Goal: Book appointment/travel/reservation

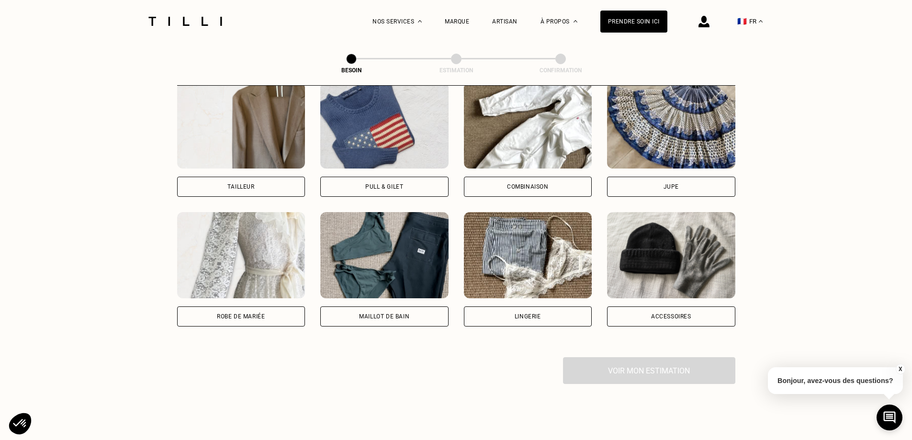
scroll to position [600, 0]
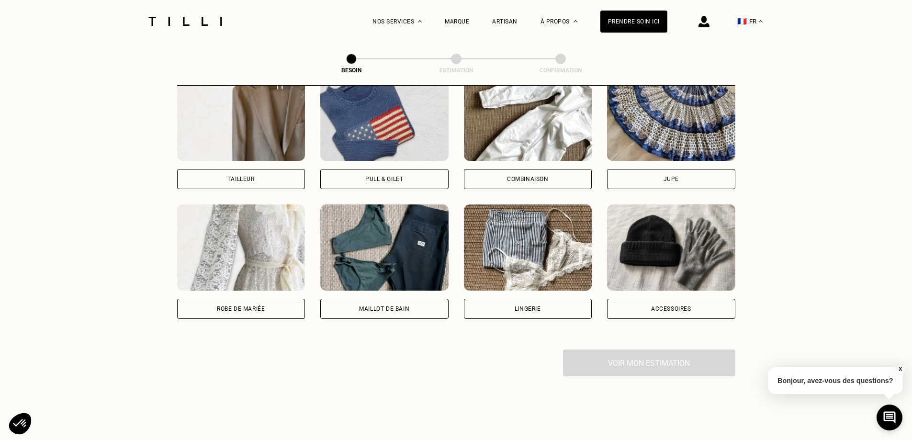
click at [249, 176] on div "Tailleur" at bounding box center [240, 179] width 27 height 6
select select "FR"
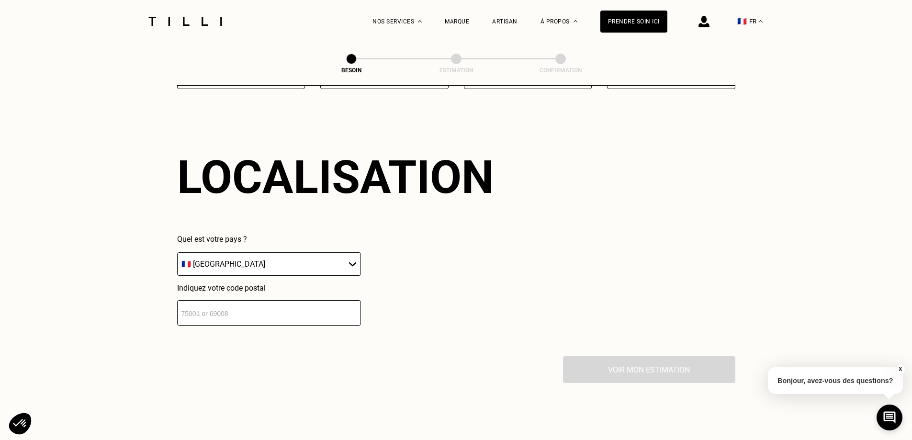
scroll to position [834, 0]
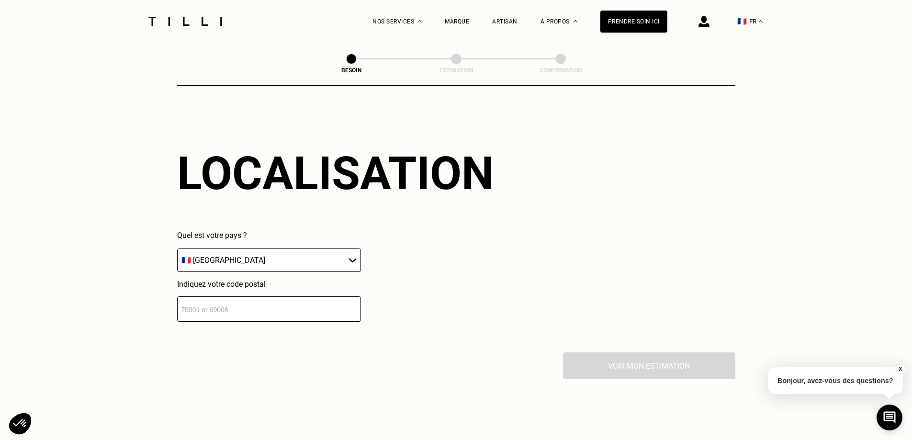
click at [321, 265] on div "Quel est votre pays ? 🇩🇪 [GEOGRAPHIC_DATA] 🇦🇹 [GEOGRAPHIC_DATA] 🇧🇪 [GEOGRAPHIC_…" at bounding box center [269, 276] width 184 height 91
click at [303, 299] on input "number" at bounding box center [269, 308] width 184 height 25
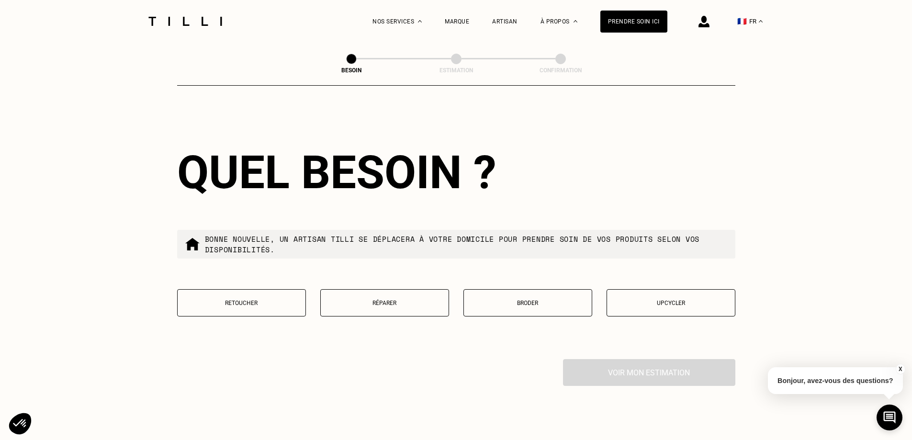
scroll to position [1072, 0]
type input "75012"
click at [391, 299] on p "Réparer" at bounding box center [385, 302] width 118 height 7
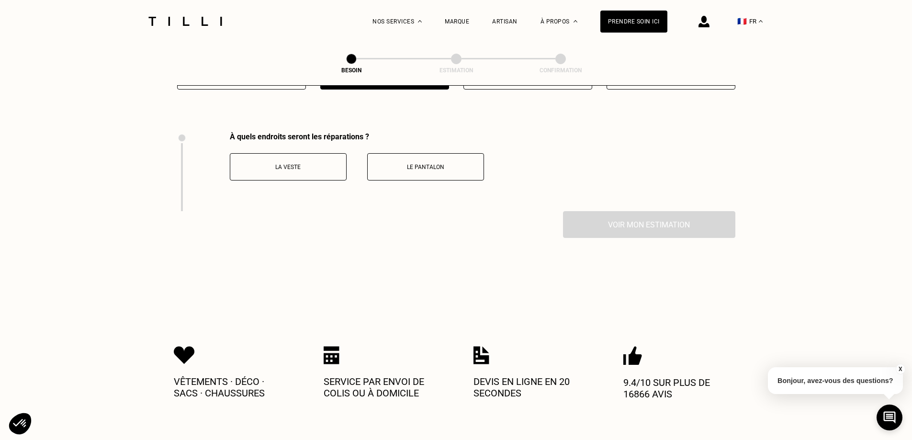
scroll to position [1298, 0]
click at [319, 164] on p "La veste" at bounding box center [288, 167] width 106 height 7
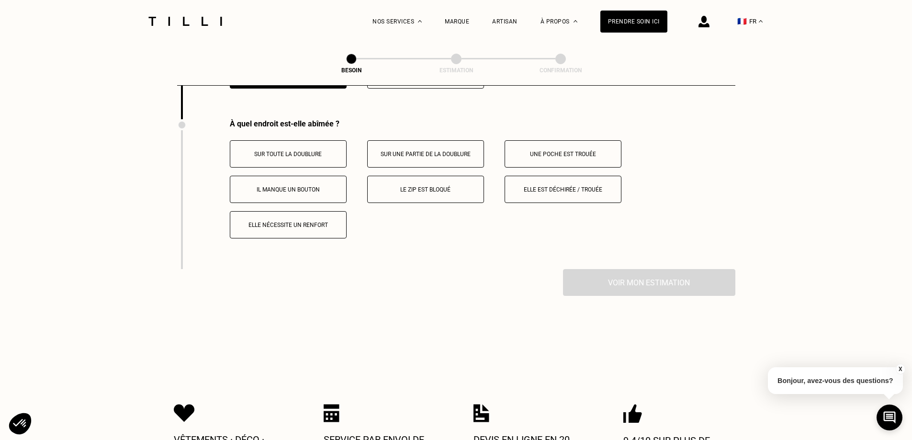
scroll to position [1397, 0]
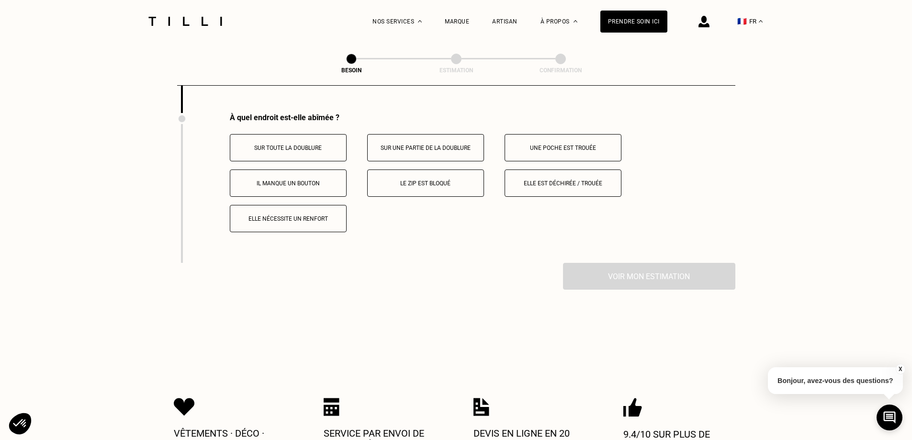
click at [472, 150] on button "Sur une partie de la doublure" at bounding box center [425, 147] width 117 height 27
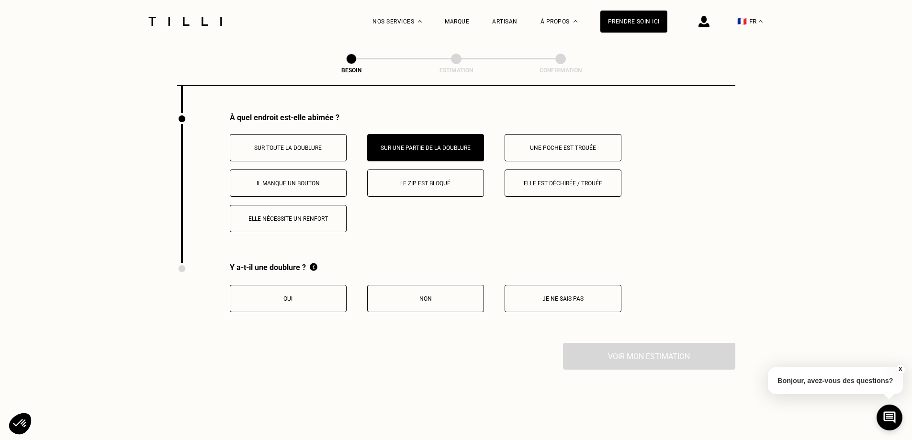
click at [321, 296] on button "Oui" at bounding box center [288, 298] width 117 height 27
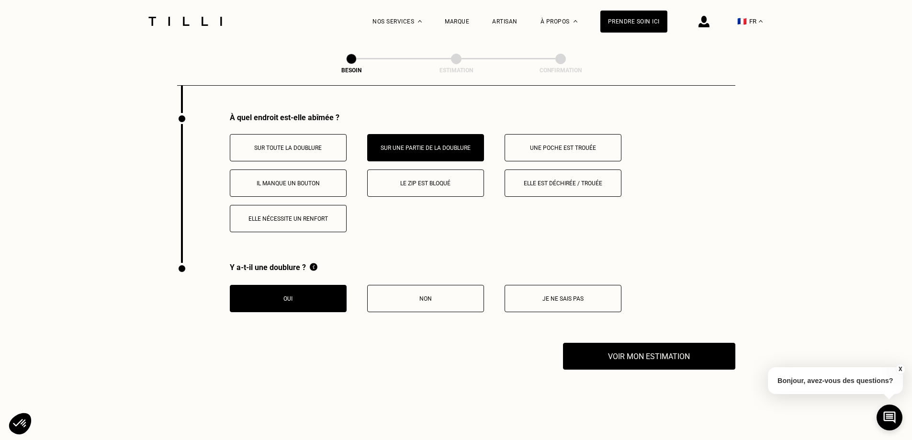
click at [593, 295] on p "Je ne sais pas" at bounding box center [563, 298] width 106 height 7
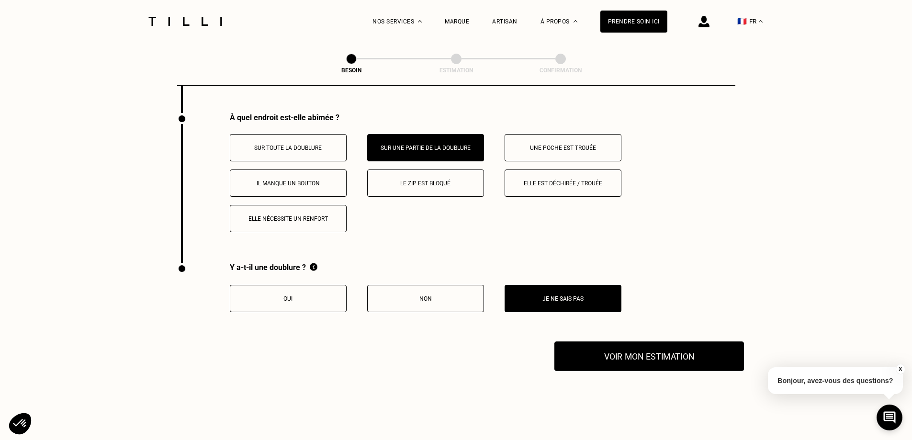
click at [622, 344] on button "Voir mon estimation" at bounding box center [649, 356] width 190 height 30
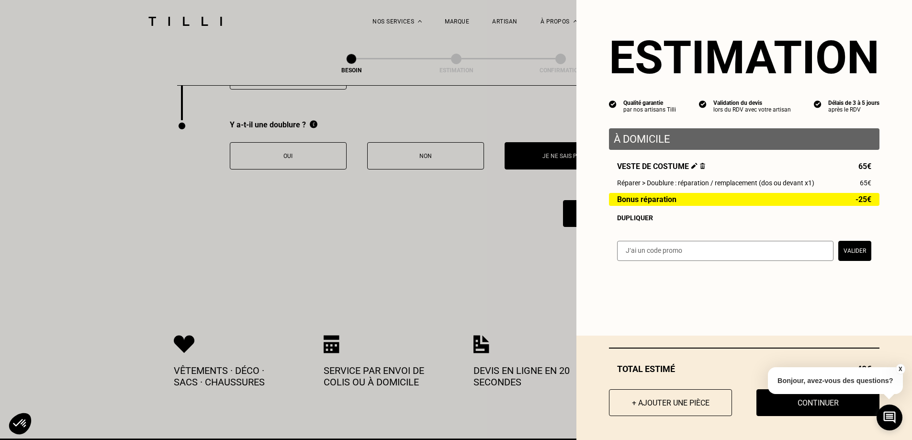
scroll to position [1540, 0]
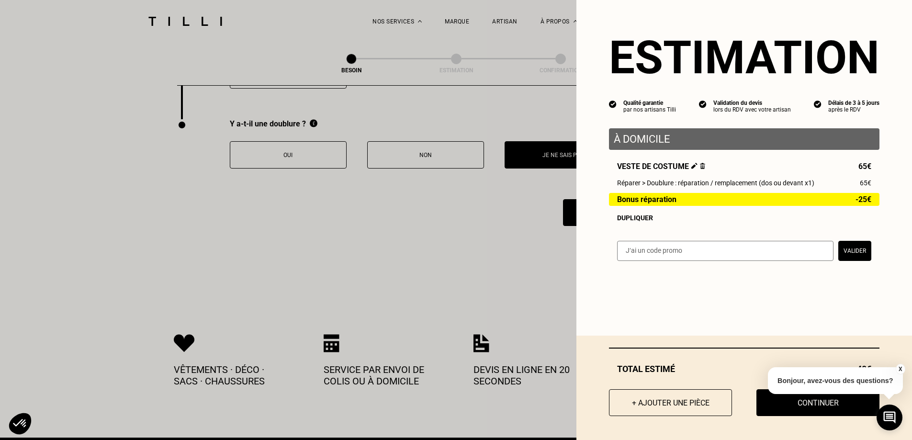
click at [901, 368] on button "X" at bounding box center [900, 369] width 10 height 11
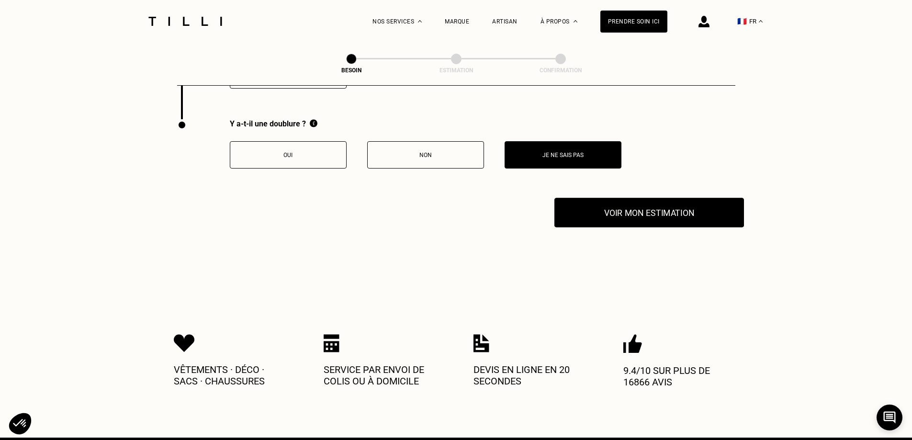
click at [682, 210] on button "Voir mon estimation" at bounding box center [649, 213] width 190 height 30
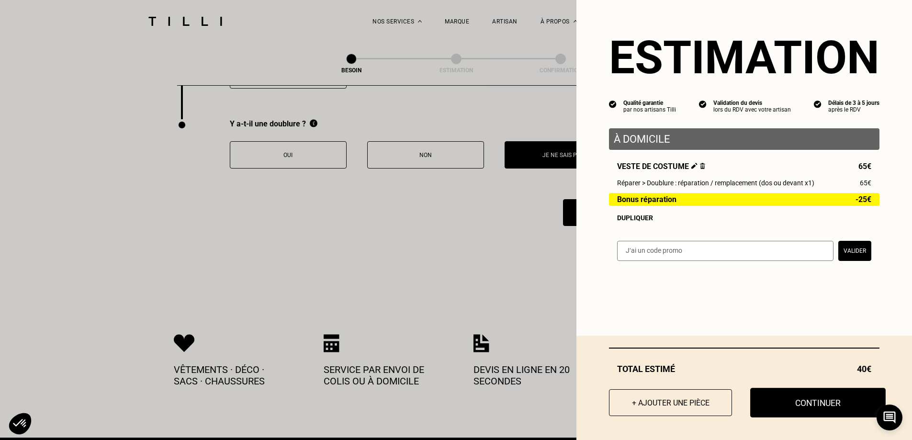
click at [833, 400] on button "Continuer" at bounding box center [817, 403] width 135 height 30
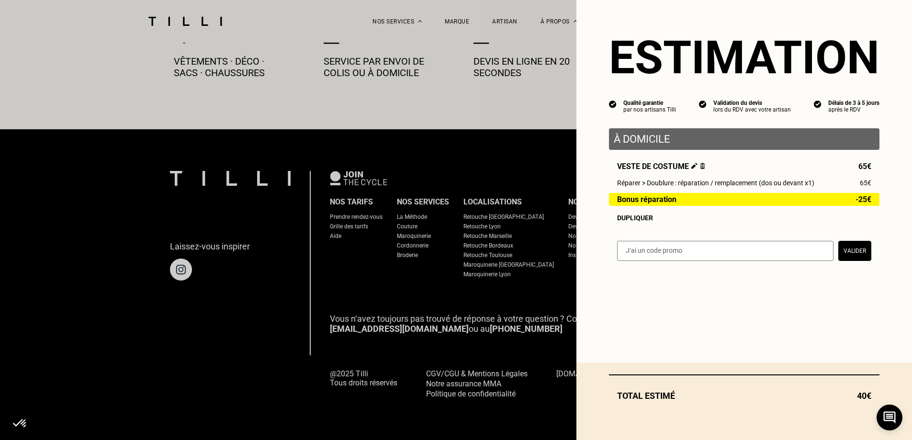
scroll to position [530, 0]
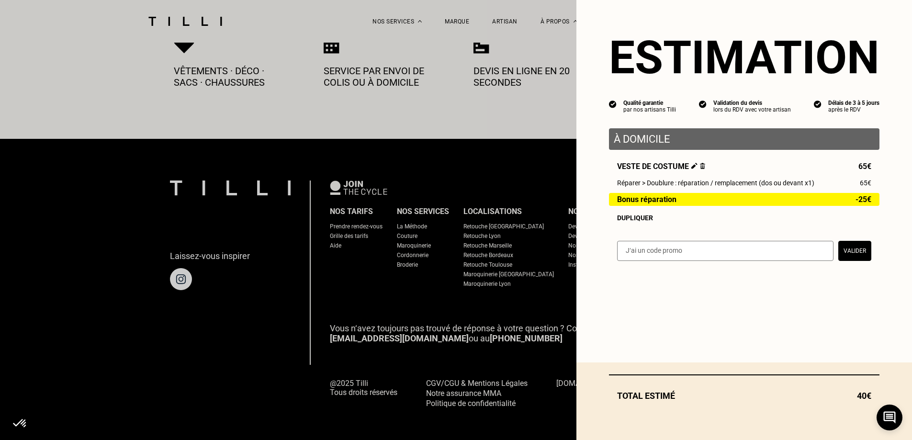
select select "FR"
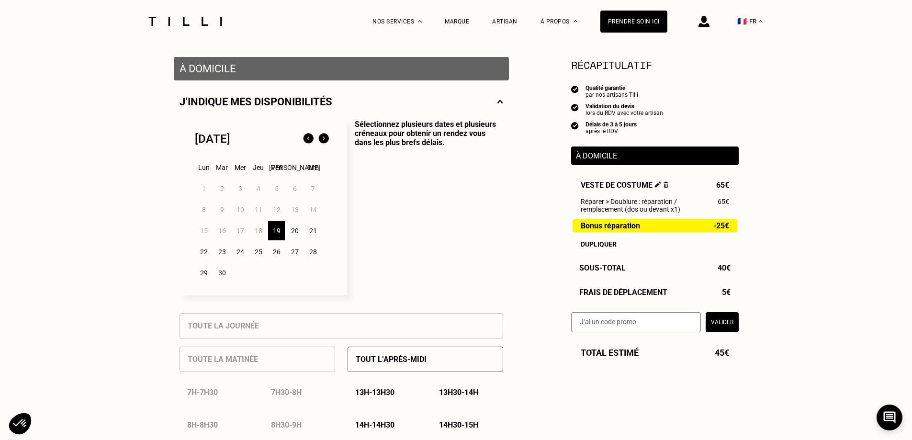
scroll to position [191, 0]
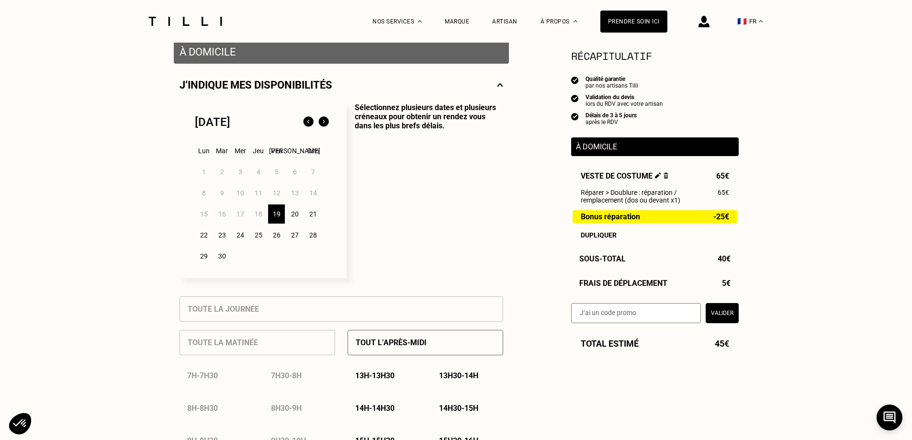
click at [192, 241] on div "Septembre 2025 Lun Mar Mer Jeu Ven Sam Dim 1 2 3 4 5 6 7 8 9 10 11 12 13 14 15 …" at bounding box center [263, 190] width 167 height 175
click at [199, 241] on div "22" at bounding box center [203, 234] width 17 height 19
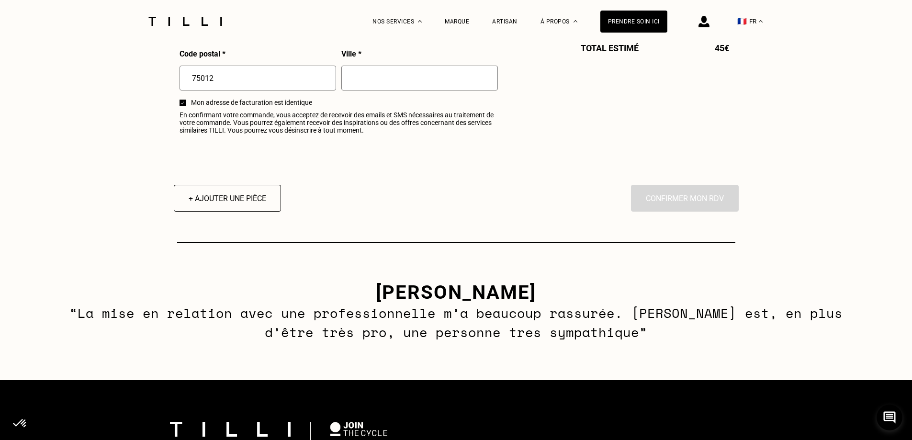
scroll to position [1340, 0]
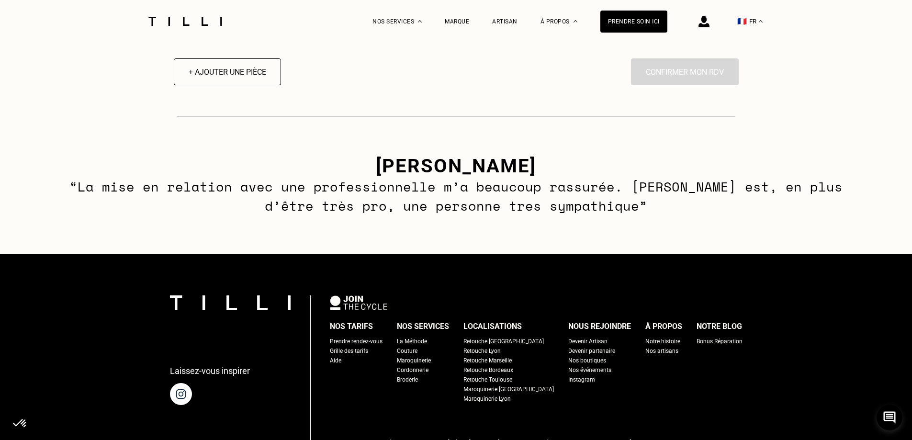
click at [383, 346] on div "Prendre rendez-vous" at bounding box center [356, 342] width 53 height 10
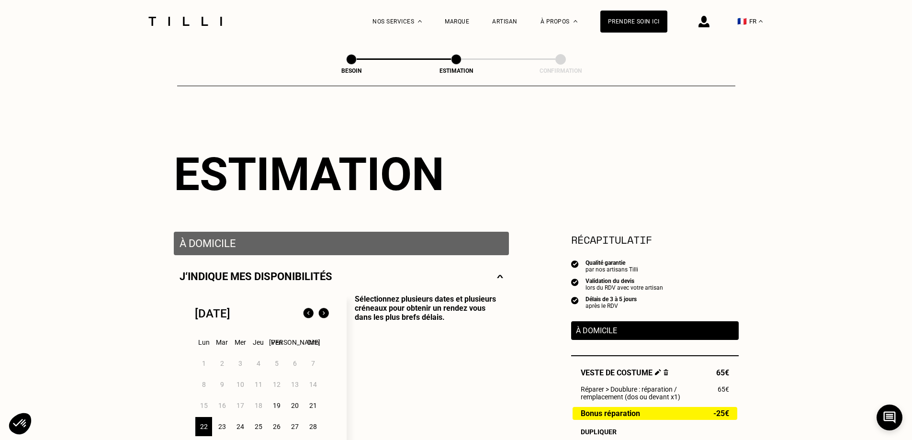
scroll to position [530, 0]
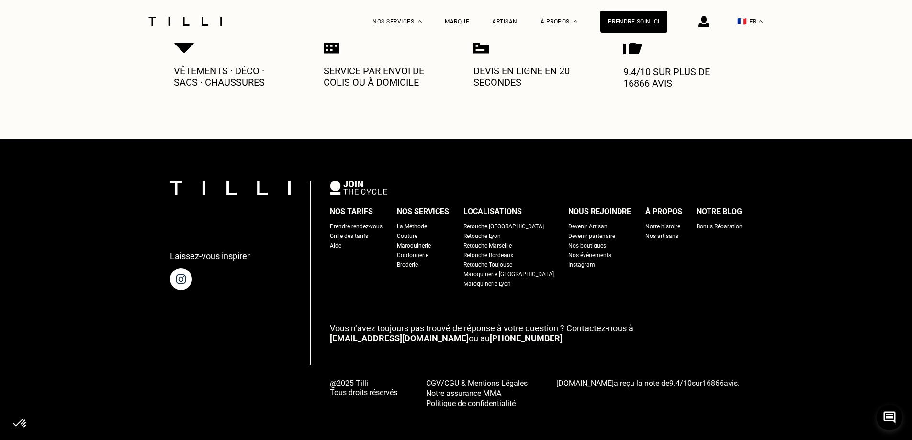
click at [360, 231] on div "Grille des tarifs" at bounding box center [349, 236] width 38 height 10
select select "FR"
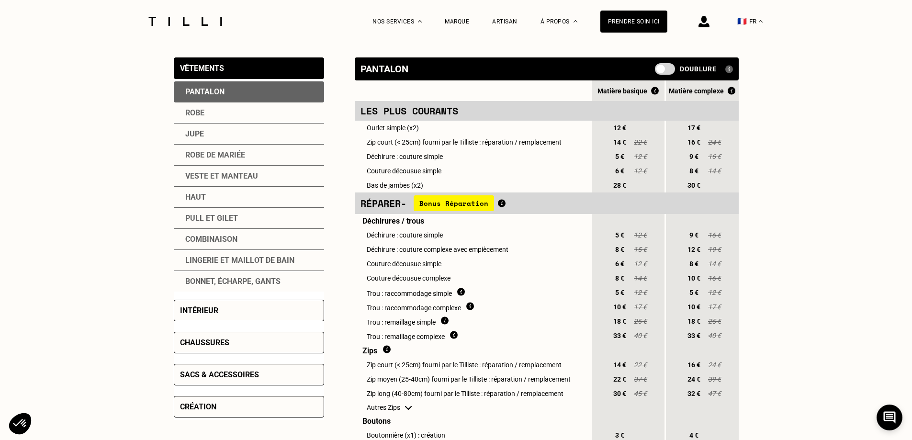
scroll to position [191, 0]
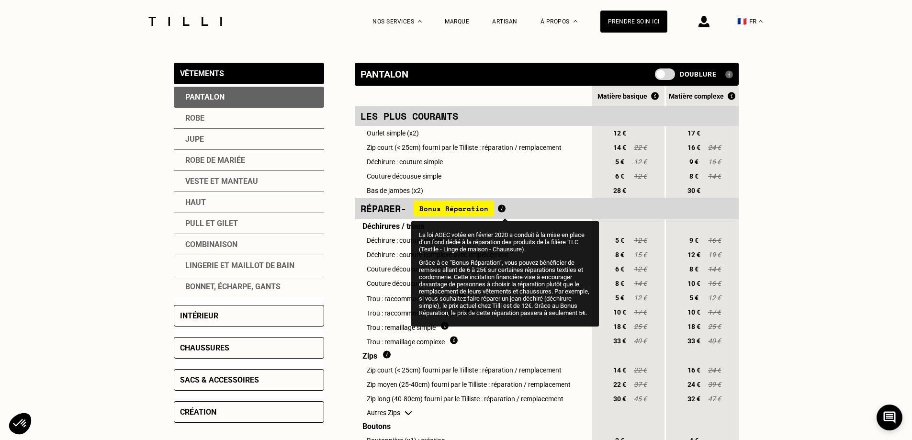
click at [506, 213] on img at bounding box center [502, 208] width 8 height 8
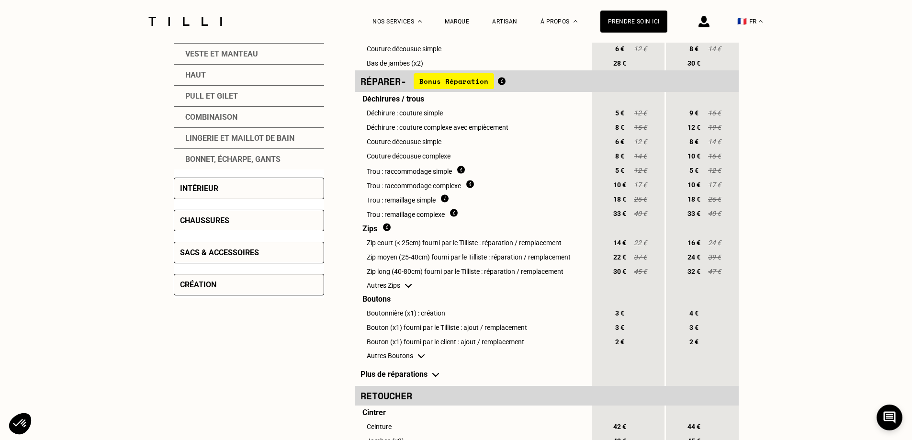
scroll to position [1723, 0]
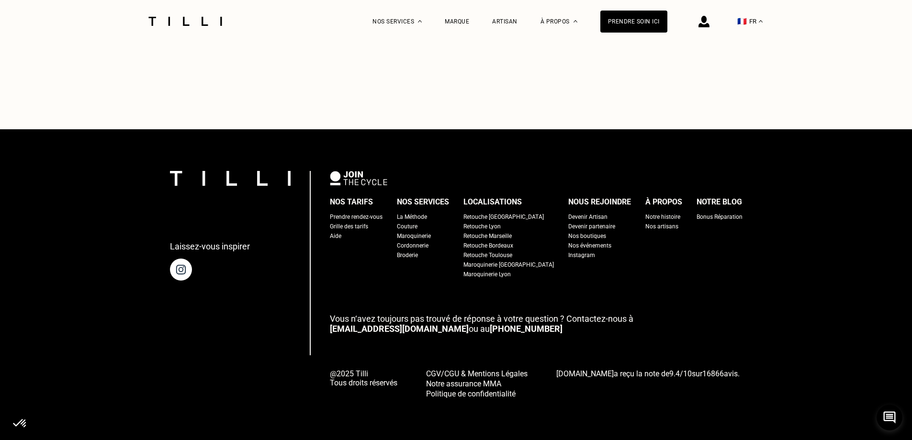
click at [506, 212] on div "Retouche [GEOGRAPHIC_DATA]" at bounding box center [503, 217] width 80 height 10
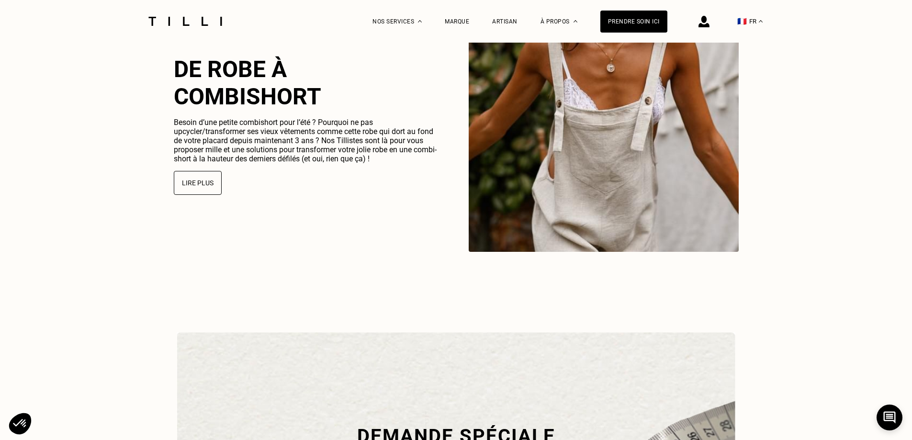
scroll to position [2537, 0]
